Goal: Navigation & Orientation: Find specific page/section

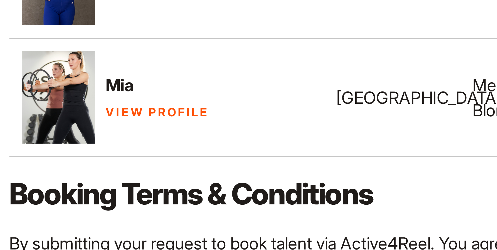
scroll to position [315, 0]
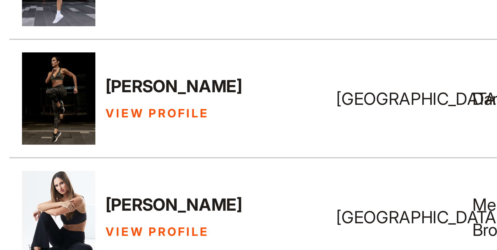
click at [56, 63] on link "View Profile" at bounding box center [60, 65] width 26 height 4
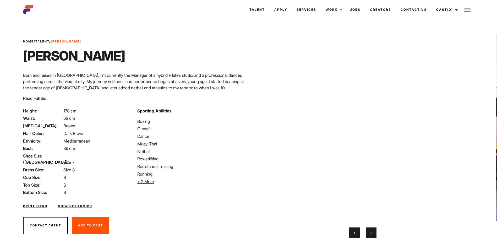
click at [371, 235] on span "›" at bounding box center [371, 232] width 1 height 5
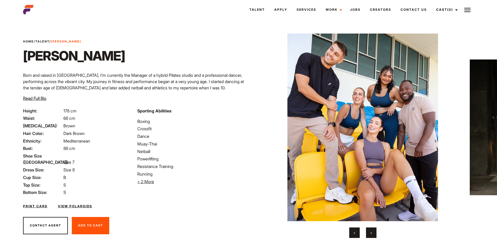
click at [371, 235] on span "›" at bounding box center [371, 232] width 1 height 5
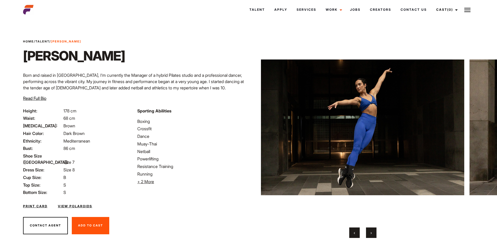
click at [371, 235] on span "›" at bounding box center [371, 232] width 1 height 5
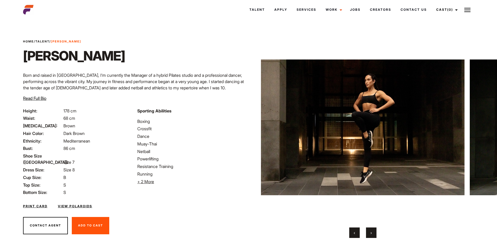
click at [371, 235] on span "›" at bounding box center [371, 232] width 1 height 5
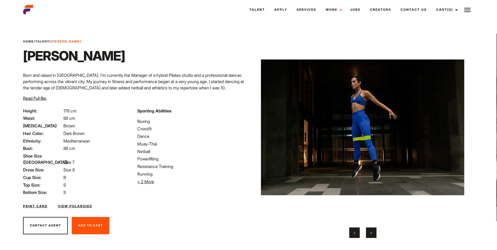
click at [371, 235] on span "›" at bounding box center [371, 232] width 1 height 5
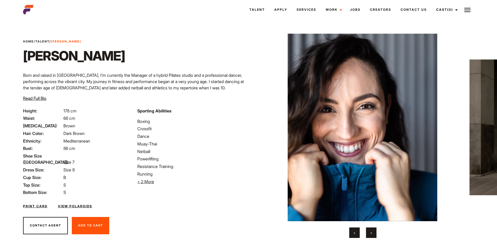
click at [371, 235] on span "›" at bounding box center [371, 232] width 1 height 5
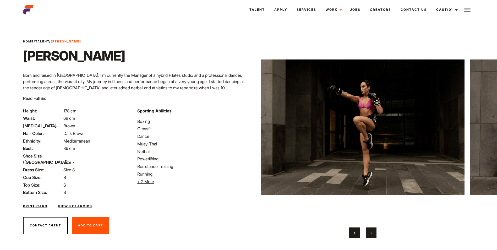
click at [371, 235] on span "›" at bounding box center [371, 232] width 1 height 5
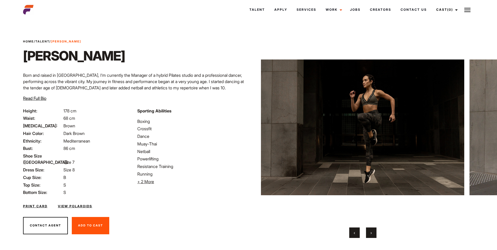
click at [371, 235] on span "›" at bounding box center [371, 232] width 1 height 5
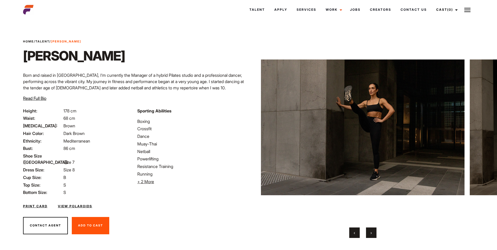
click at [371, 235] on span "›" at bounding box center [371, 232] width 1 height 5
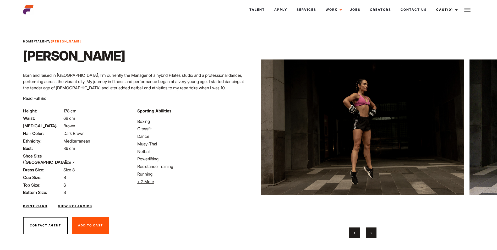
click at [371, 235] on span "›" at bounding box center [371, 232] width 1 height 5
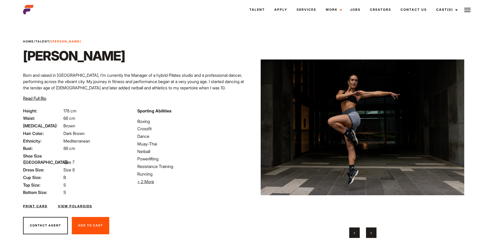
click at [371, 235] on span "›" at bounding box center [371, 232] width 1 height 5
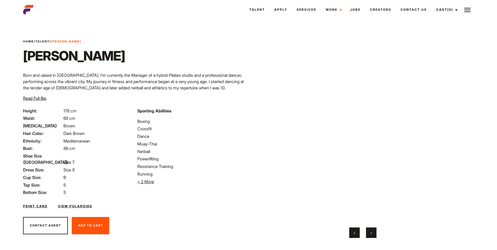
click at [371, 235] on span "›" at bounding box center [371, 232] width 1 height 5
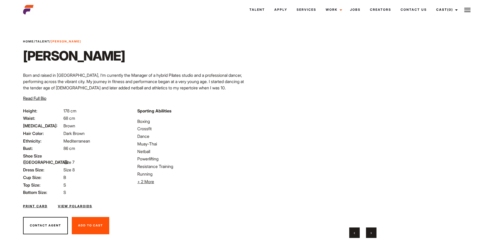
click at [371, 235] on span "›" at bounding box center [371, 232] width 1 height 5
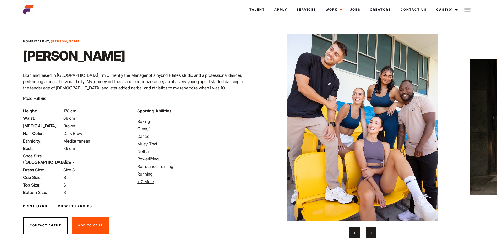
click at [371, 235] on span "›" at bounding box center [371, 232] width 1 height 5
